Goal: Task Accomplishment & Management: Manage account settings

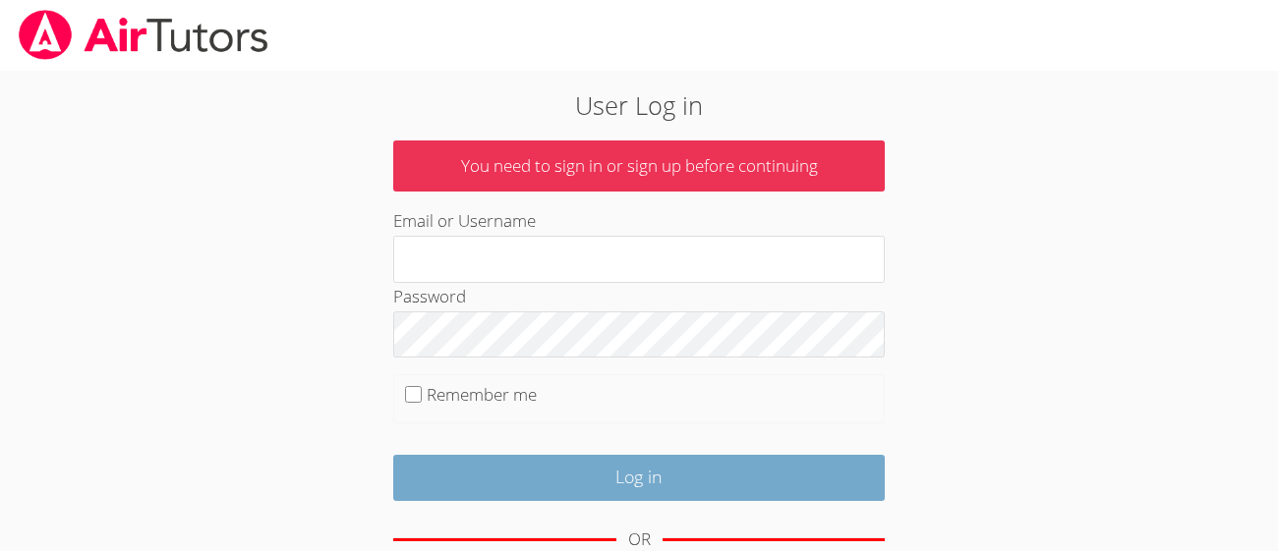
type input "Adaml"
click at [654, 482] on input "Log in" at bounding box center [638, 478] width 491 height 46
